Goal: Task Accomplishment & Management: Manage account settings

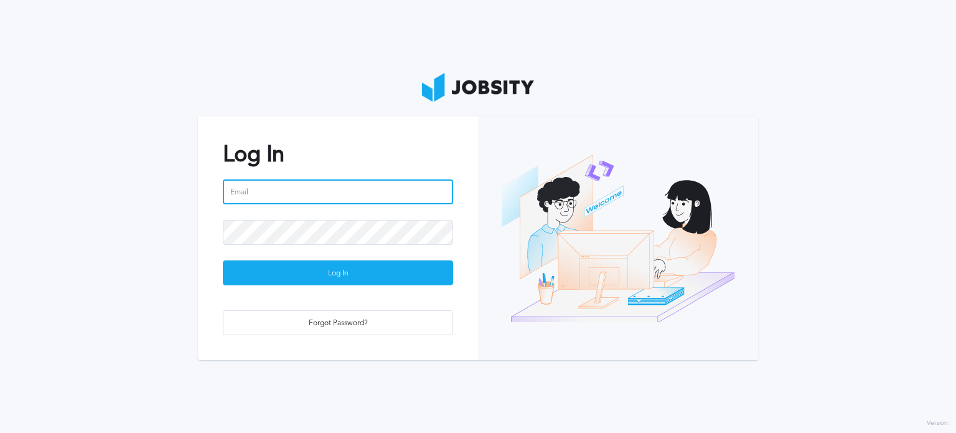
click at [341, 186] on input "email" at bounding box center [338, 191] width 230 height 25
type input "[PERSON_NAME][EMAIL_ADDRESS][DOMAIN_NAME]"
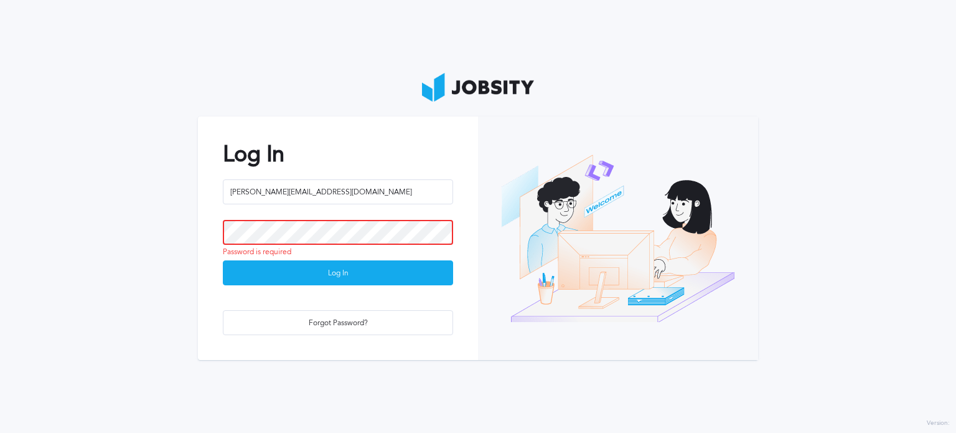
click at [223, 260] on button "Log In" at bounding box center [338, 272] width 230 height 25
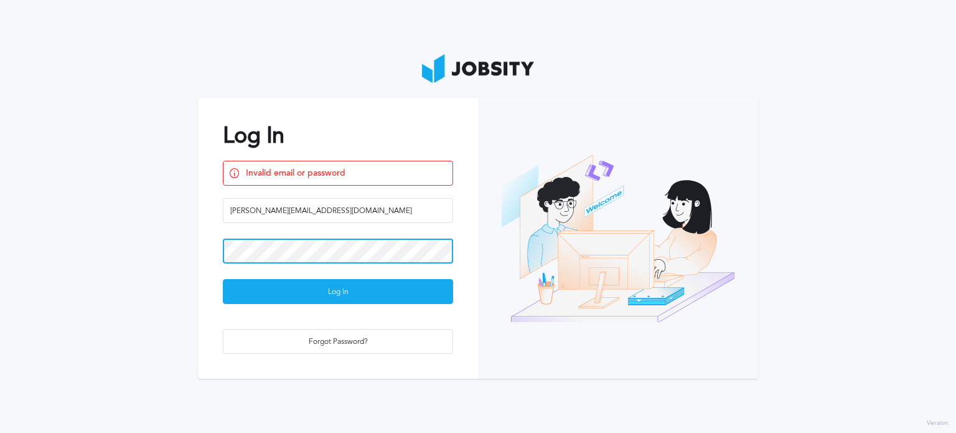
click at [164, 239] on section "Log In Invalid email or password [EMAIL_ADDRESS][DOMAIN_NAME] Log In Forgot Pas…" at bounding box center [478, 216] width 956 height 433
click at [223, 279] on button "Log In" at bounding box center [338, 291] width 230 height 25
click at [181, 246] on section "Log In Invalid email or password [EMAIL_ADDRESS][DOMAIN_NAME] Log In Forgot Pas…" at bounding box center [478, 216] width 956 height 433
click at [223, 279] on button "Log In" at bounding box center [338, 291] width 230 height 25
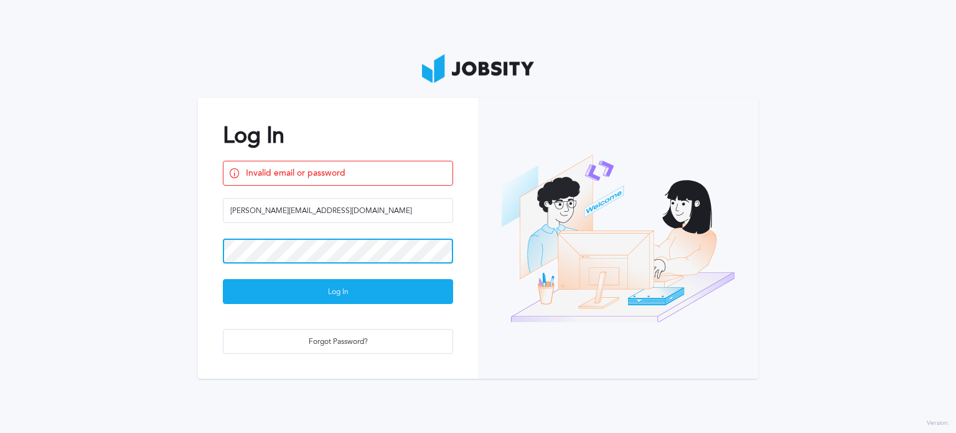
click at [86, 253] on section "Log In Invalid email or password [EMAIL_ADDRESS][DOMAIN_NAME] Log In Forgot Pas…" at bounding box center [478, 216] width 956 height 433
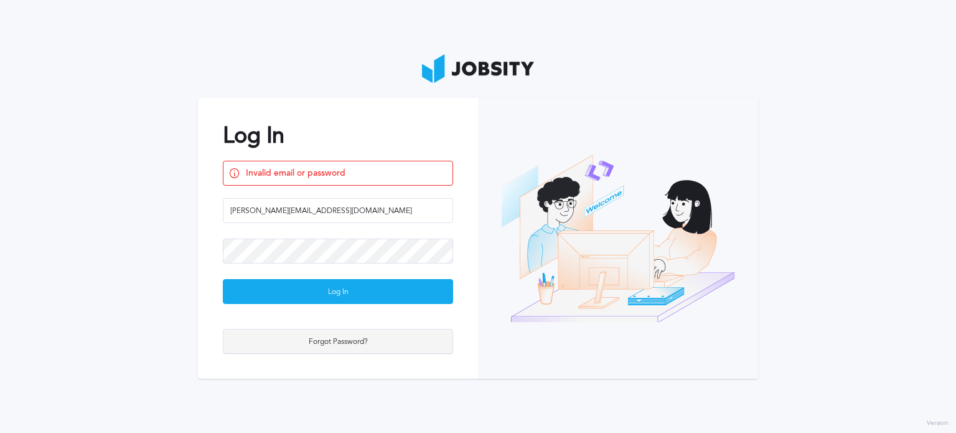
click at [340, 345] on div "Forgot Password?" at bounding box center [337, 341] width 229 height 25
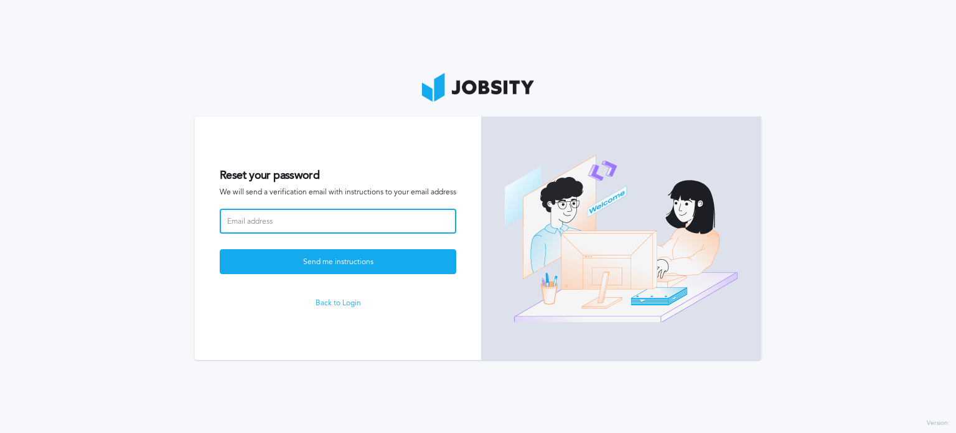
click at [341, 211] on input at bounding box center [338, 221] width 237 height 25
drag, startPoint x: 249, startPoint y: 223, endPoint x: 260, endPoint y: 222, distance: 10.6
click at [260, 222] on input "[EMAIL_ADDRESS][DOMAIN_NAME]" at bounding box center [338, 221] width 237 height 25
click at [254, 217] on input "[EMAIL_ADDRESS][DOMAIN_NAME]" at bounding box center [338, 221] width 237 height 25
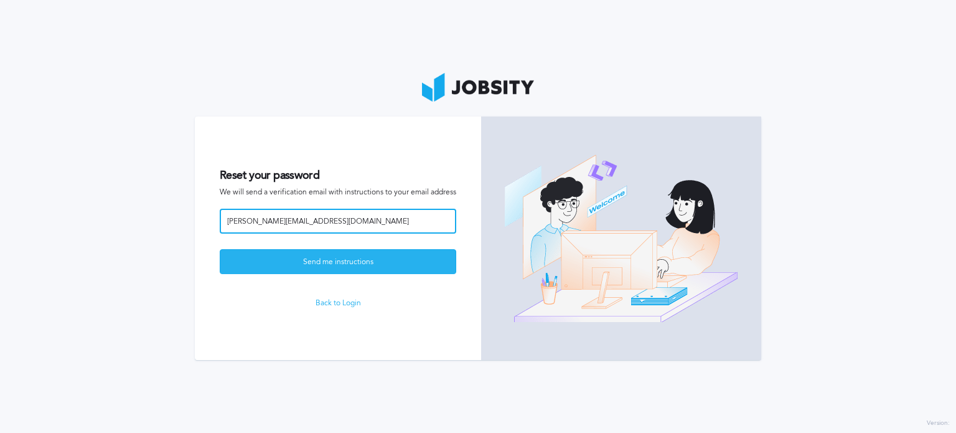
type input "[PERSON_NAME][EMAIL_ADDRESS][DOMAIN_NAME]"
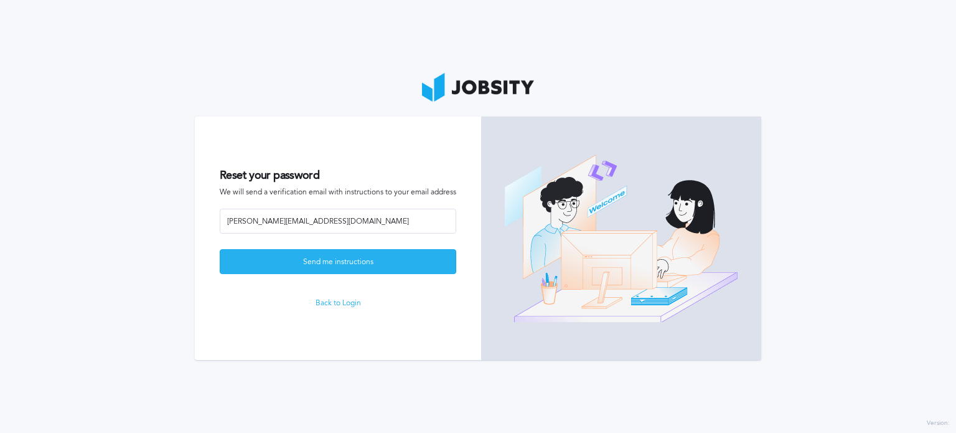
click at [299, 258] on div "Send me instructions" at bounding box center [337, 262] width 235 height 25
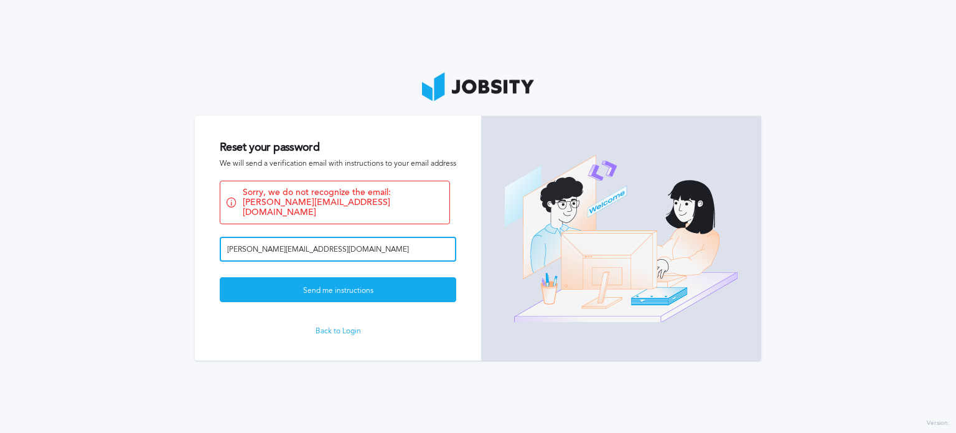
click at [246, 245] on input "[PERSON_NAME][EMAIL_ADDRESS][DOMAIN_NAME]" at bounding box center [338, 249] width 237 height 25
drag, startPoint x: 301, startPoint y: 241, endPoint x: 120, endPoint y: 230, distance: 182.1
click at [128, 232] on section "Reset your password We will send a verification email with instructions to your…" at bounding box center [478, 216] width 956 height 433
click at [224, 240] on input at bounding box center [338, 249] width 237 height 25
type input "[EMAIL_ADDRESS][DOMAIN_NAME]"
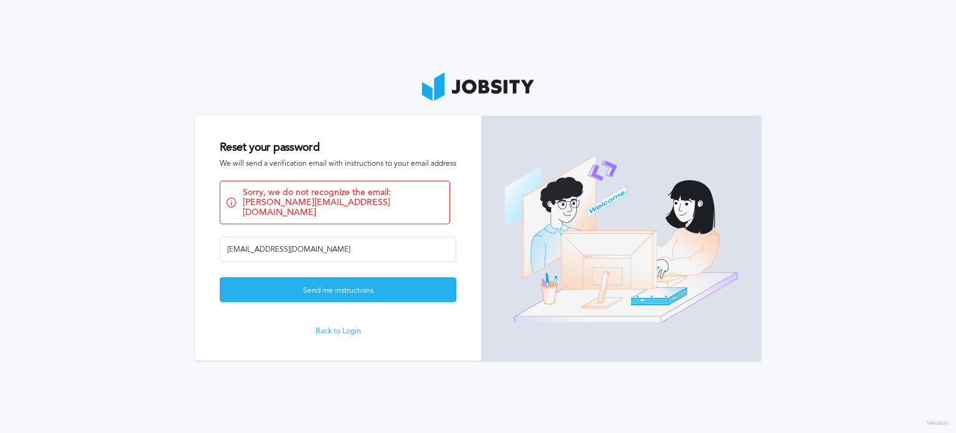
click at [309, 286] on div "Send me instructions" at bounding box center [337, 290] width 235 height 25
